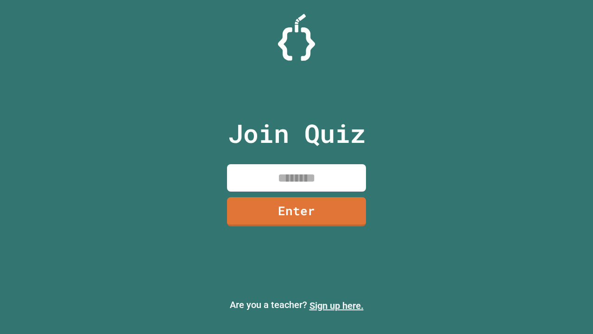
click at [336, 305] on link "Sign up here." at bounding box center [337, 305] width 54 height 11
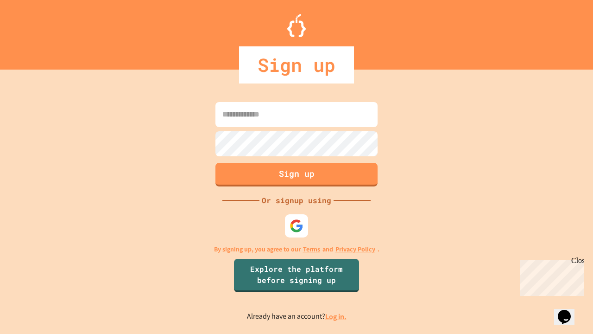
click at [336, 316] on link "Log in." at bounding box center [335, 316] width 21 height 10
